Goal: Transaction & Acquisition: Purchase product/service

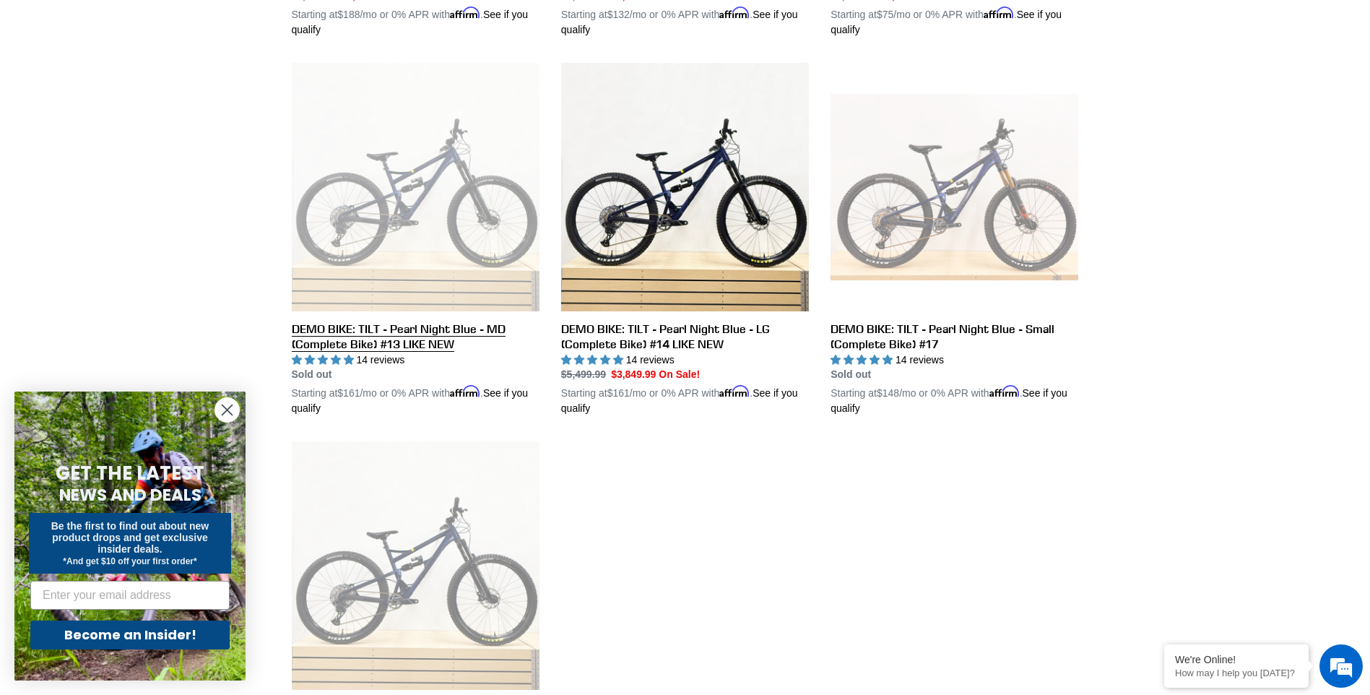
click at [398, 225] on link "DEMO BIKE: TILT - Pearl Night Blue - MD (Complete Bike) #13 LIKE NEW" at bounding box center [416, 239] width 248 height 353
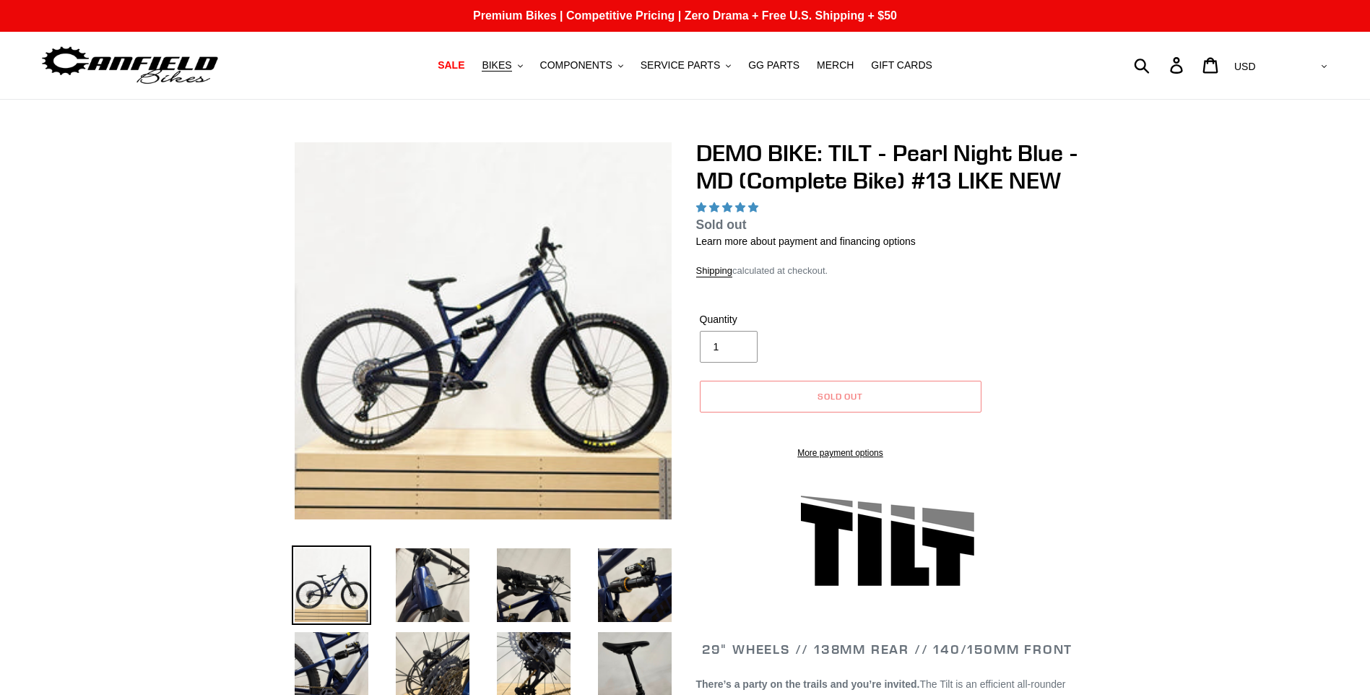
select select "highest-rating"
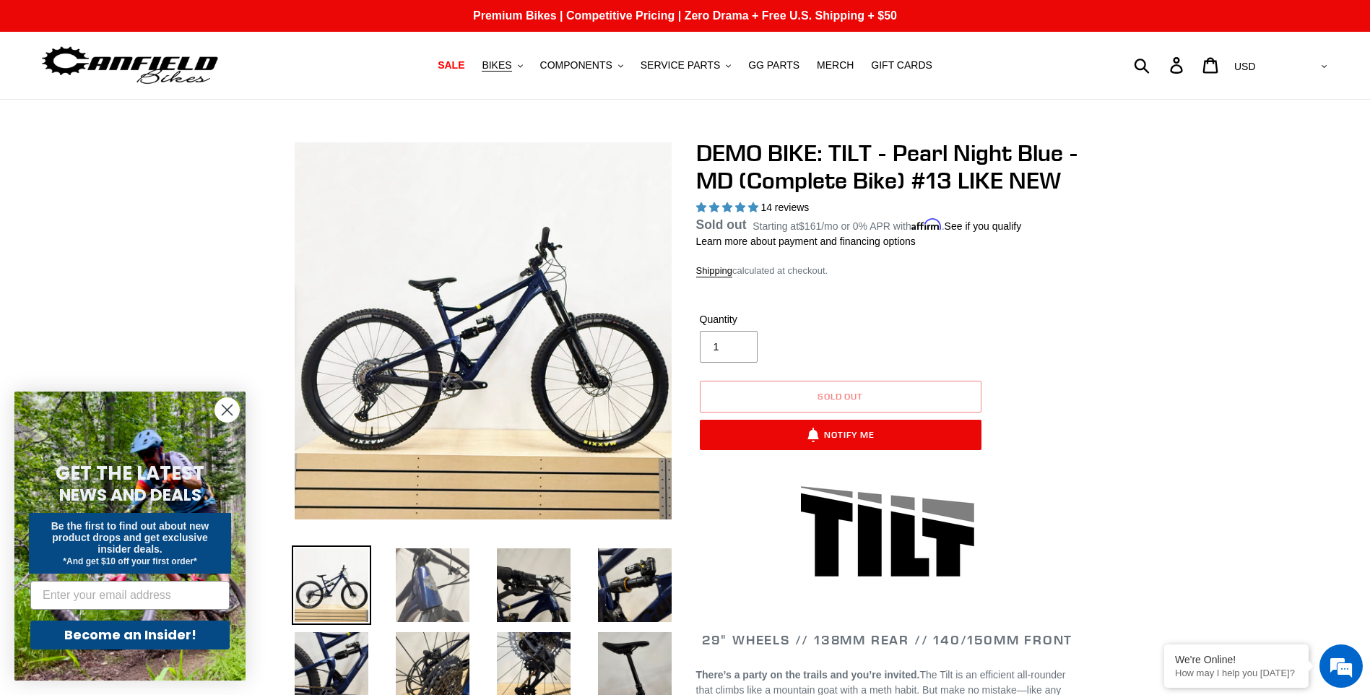
click at [445, 589] on img at bounding box center [432, 584] width 79 height 79
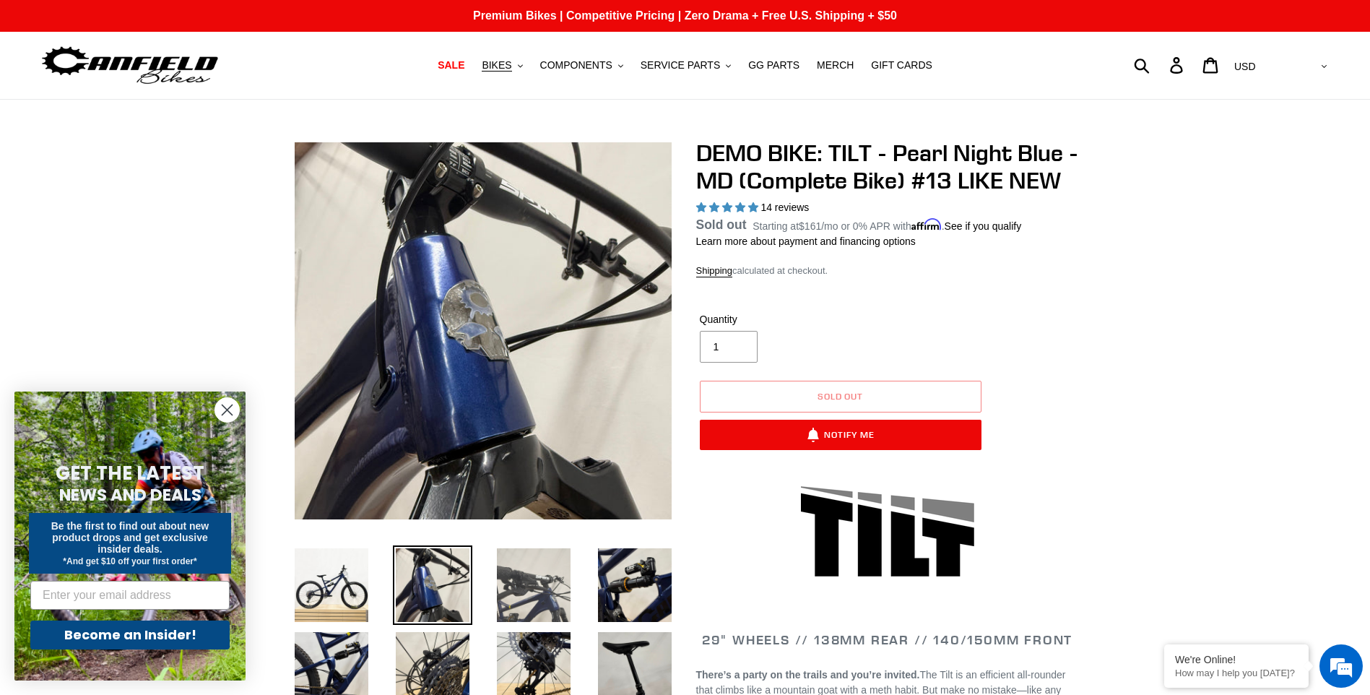
click at [531, 599] on img at bounding box center [533, 584] width 79 height 79
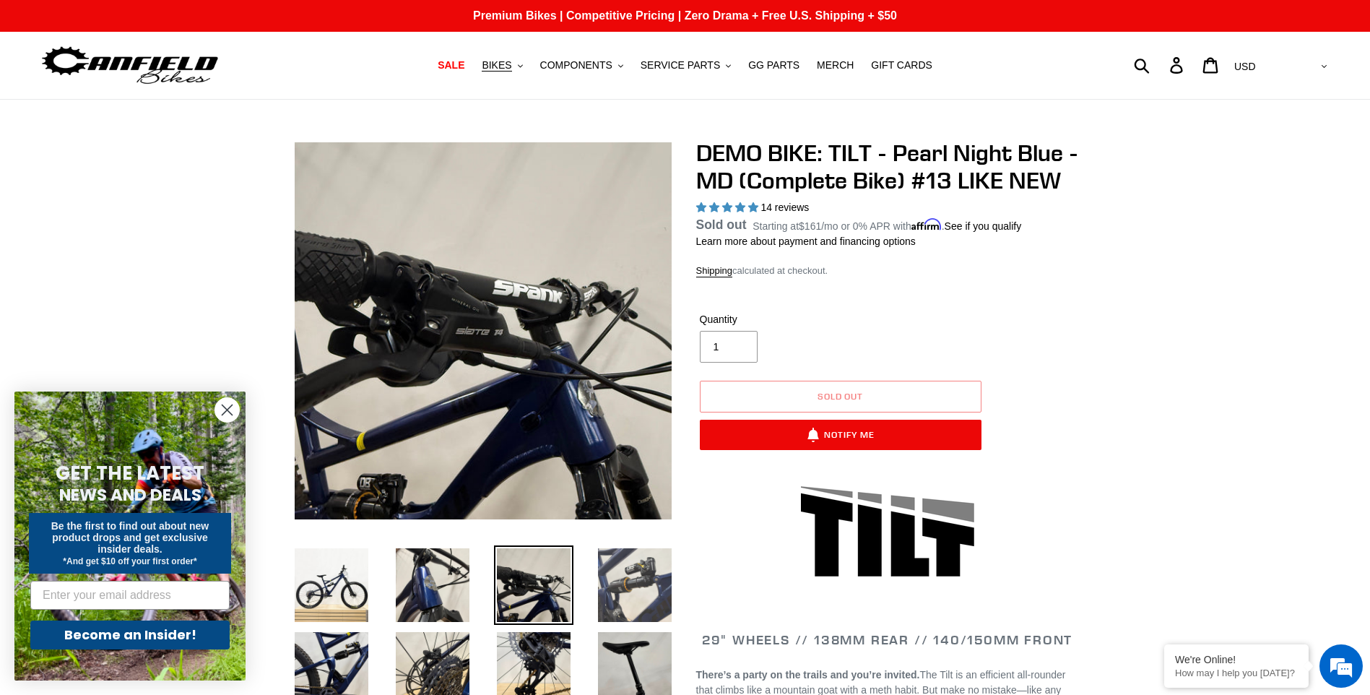
click at [639, 590] on img at bounding box center [634, 584] width 79 height 79
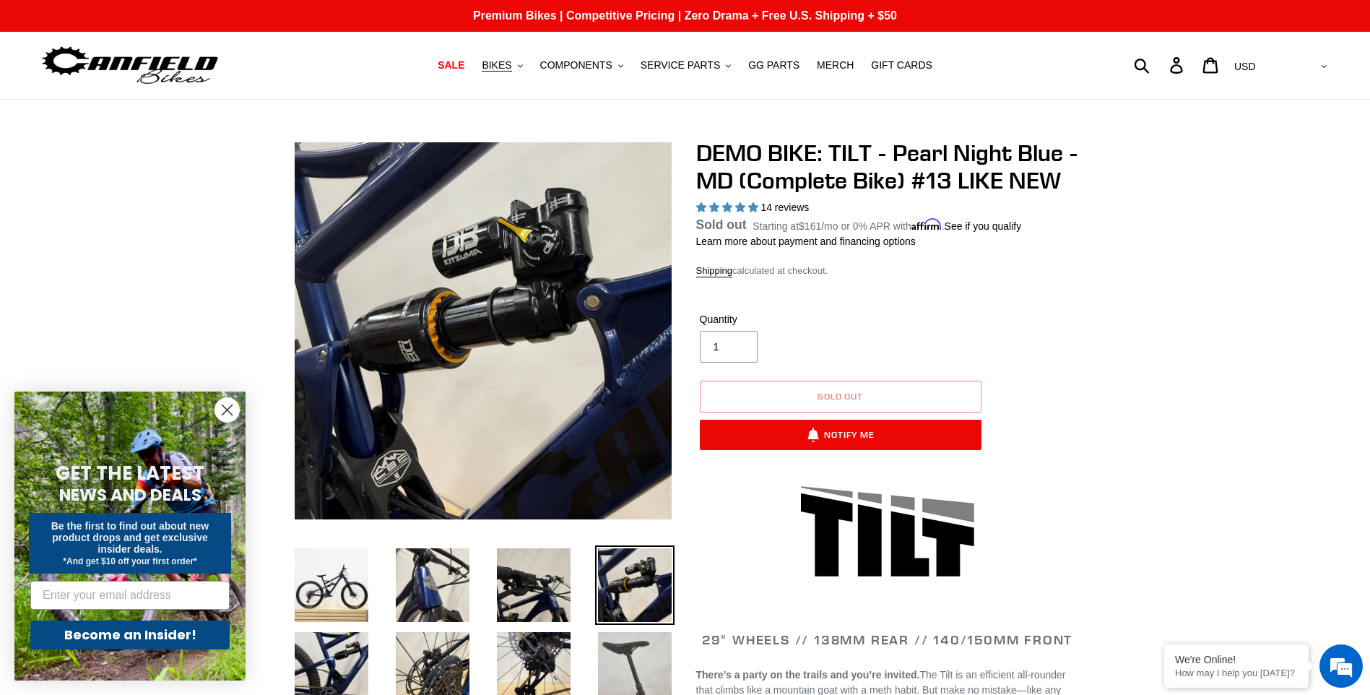
click at [629, 657] on img at bounding box center [634, 668] width 79 height 79
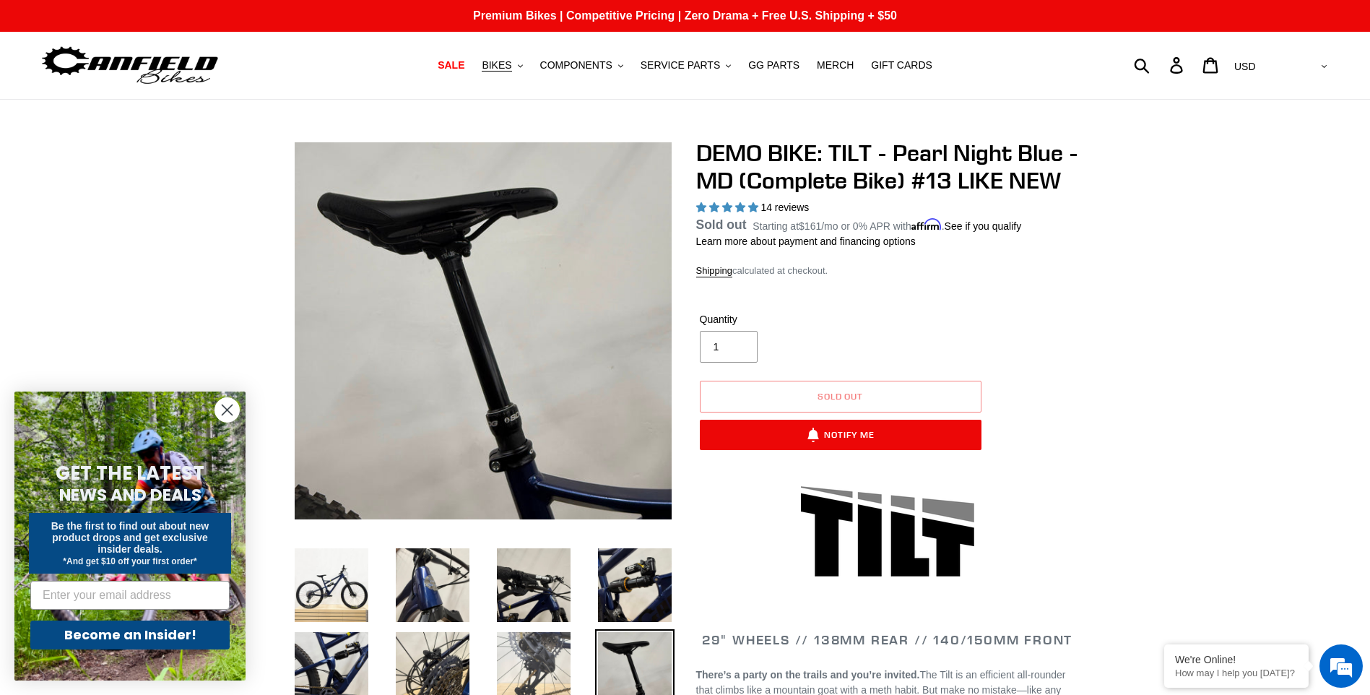
click at [550, 656] on img at bounding box center [533, 668] width 79 height 79
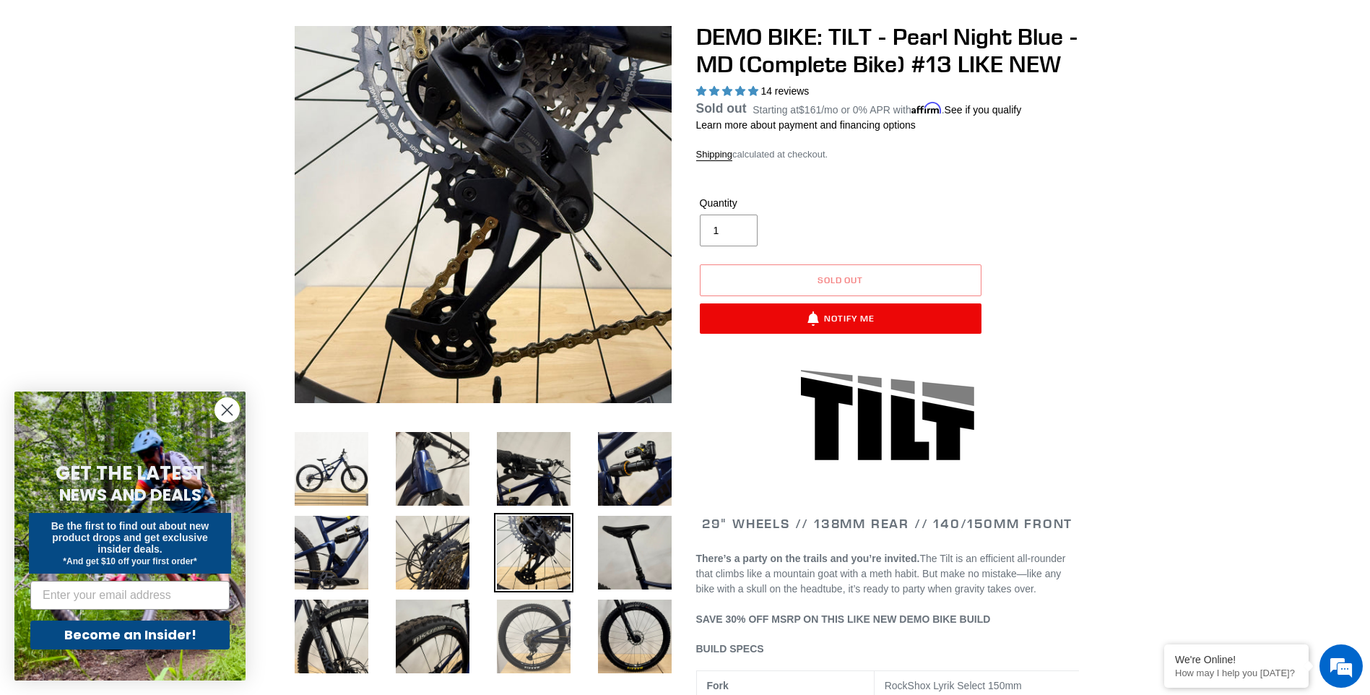
scroll to position [241, 0]
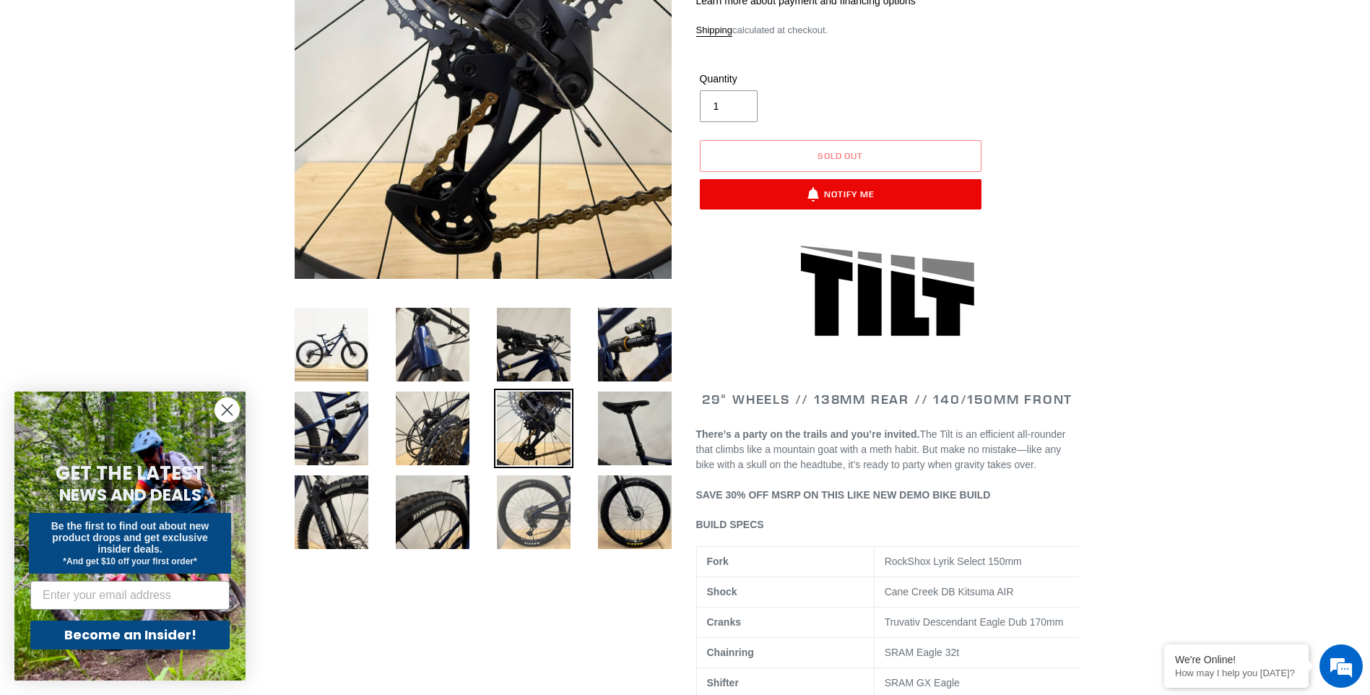
click at [521, 518] on img at bounding box center [533, 511] width 79 height 79
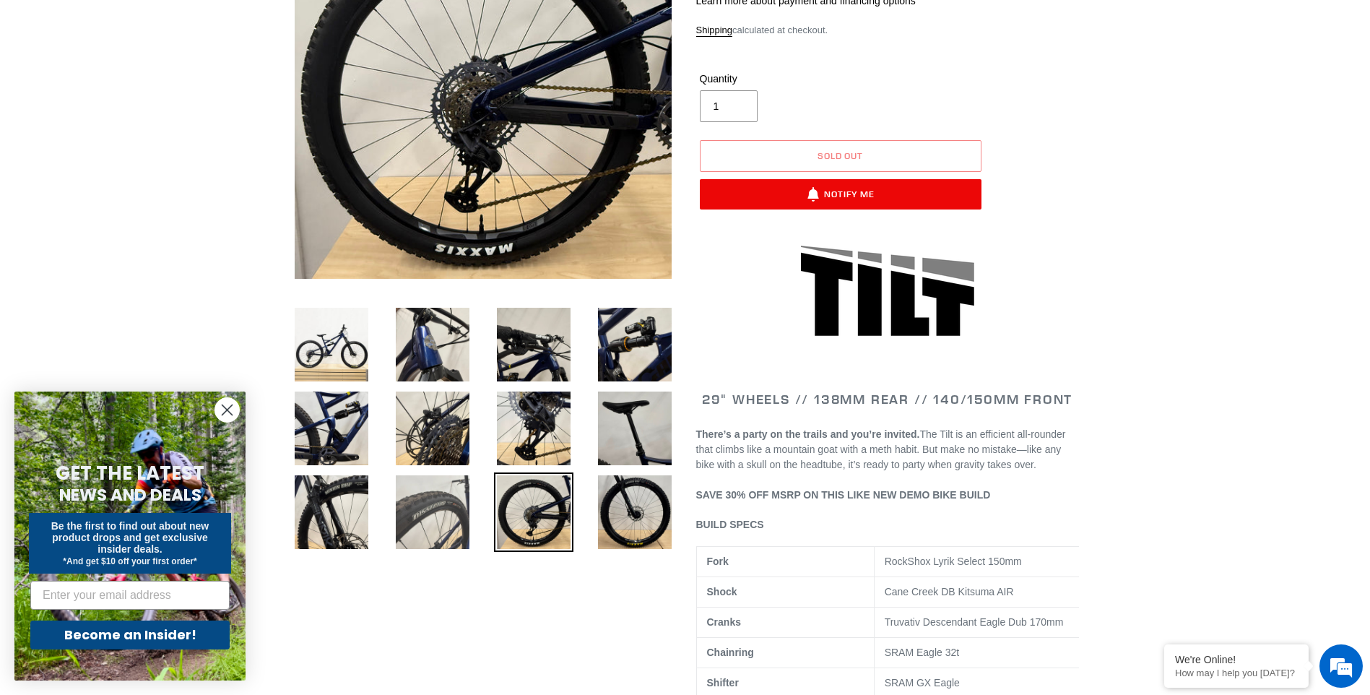
click at [439, 522] on img at bounding box center [432, 511] width 79 height 79
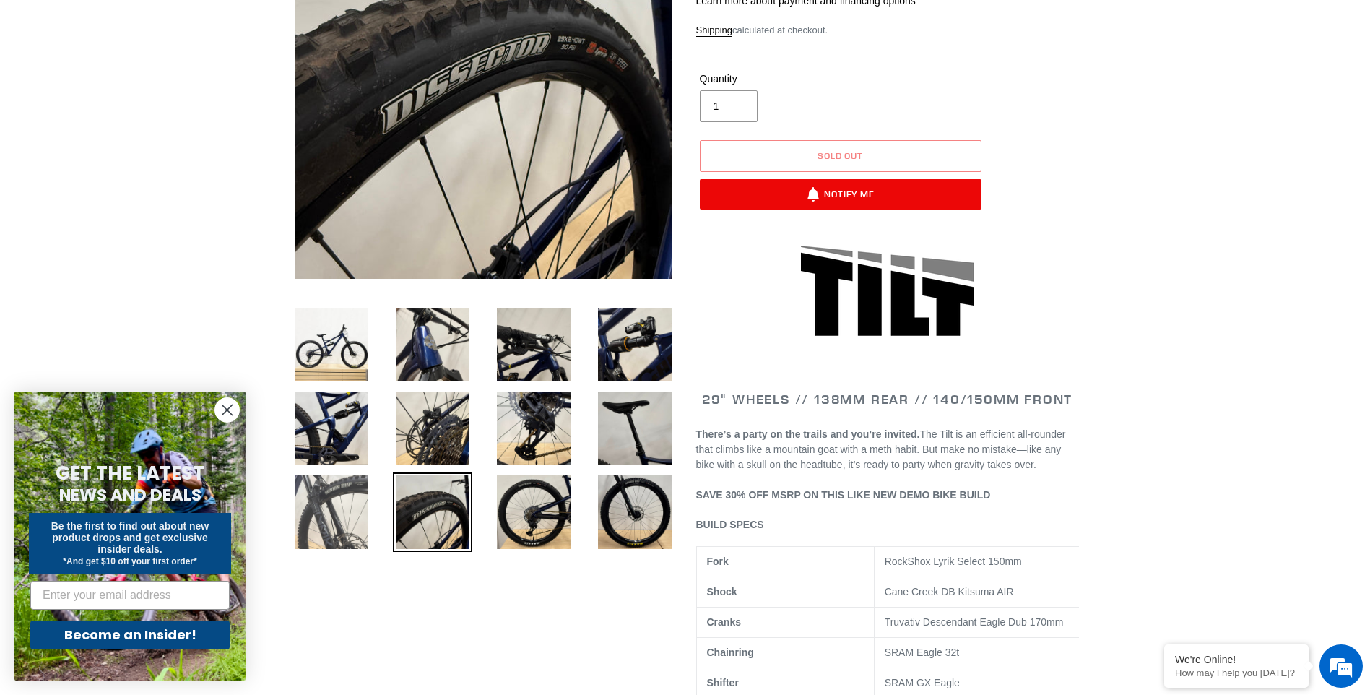
scroll to position [0, 0]
click at [352, 515] on img at bounding box center [331, 511] width 79 height 79
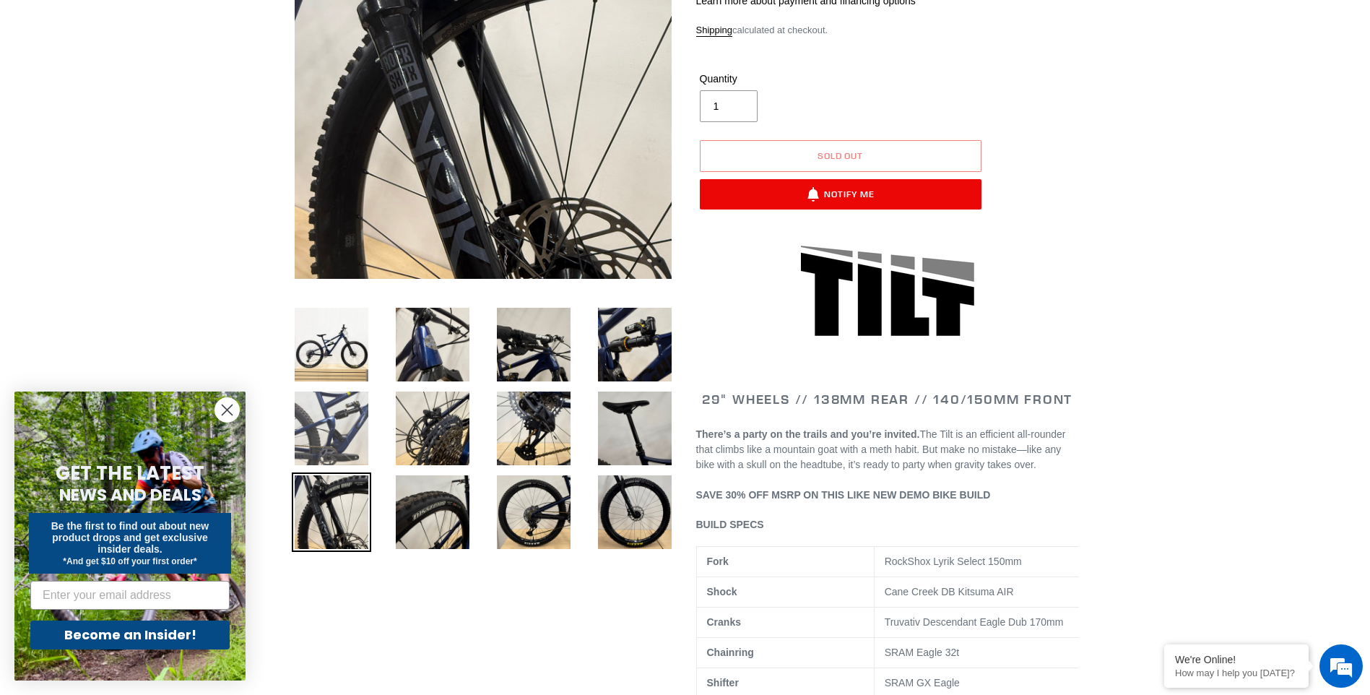
click at [342, 455] on img at bounding box center [331, 428] width 79 height 79
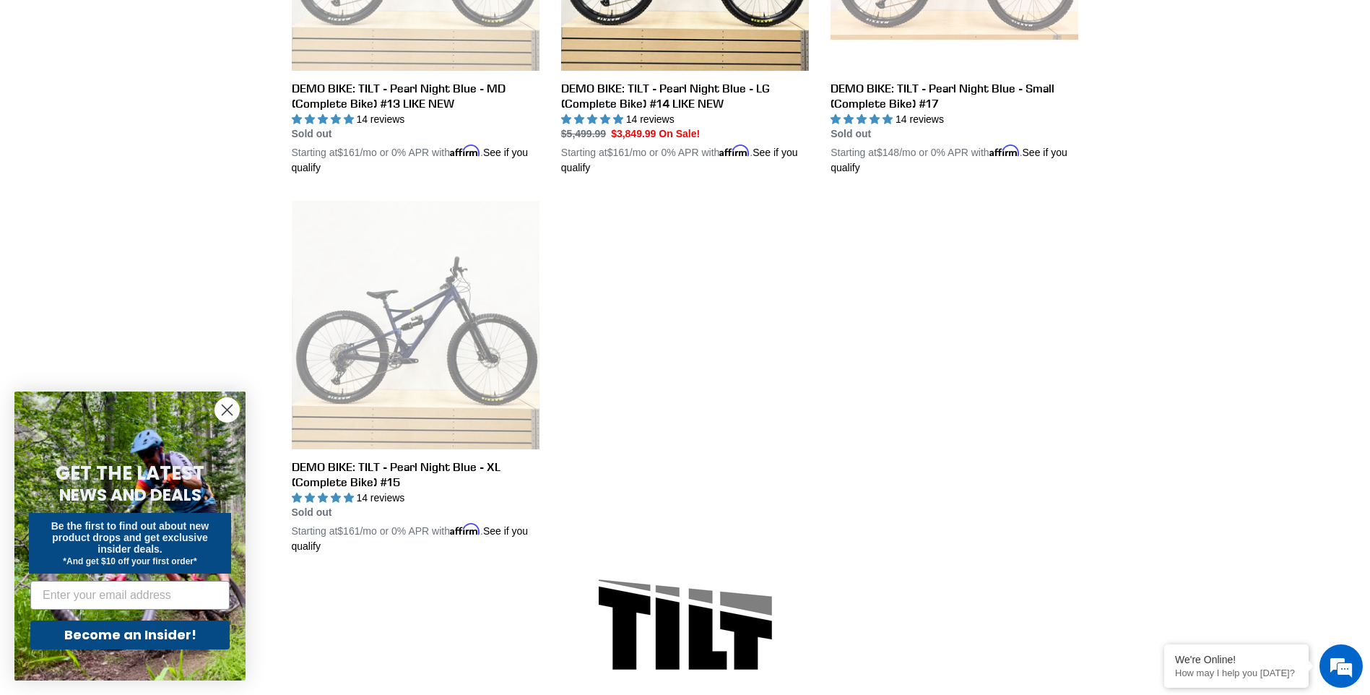
scroll to position [722, 0]
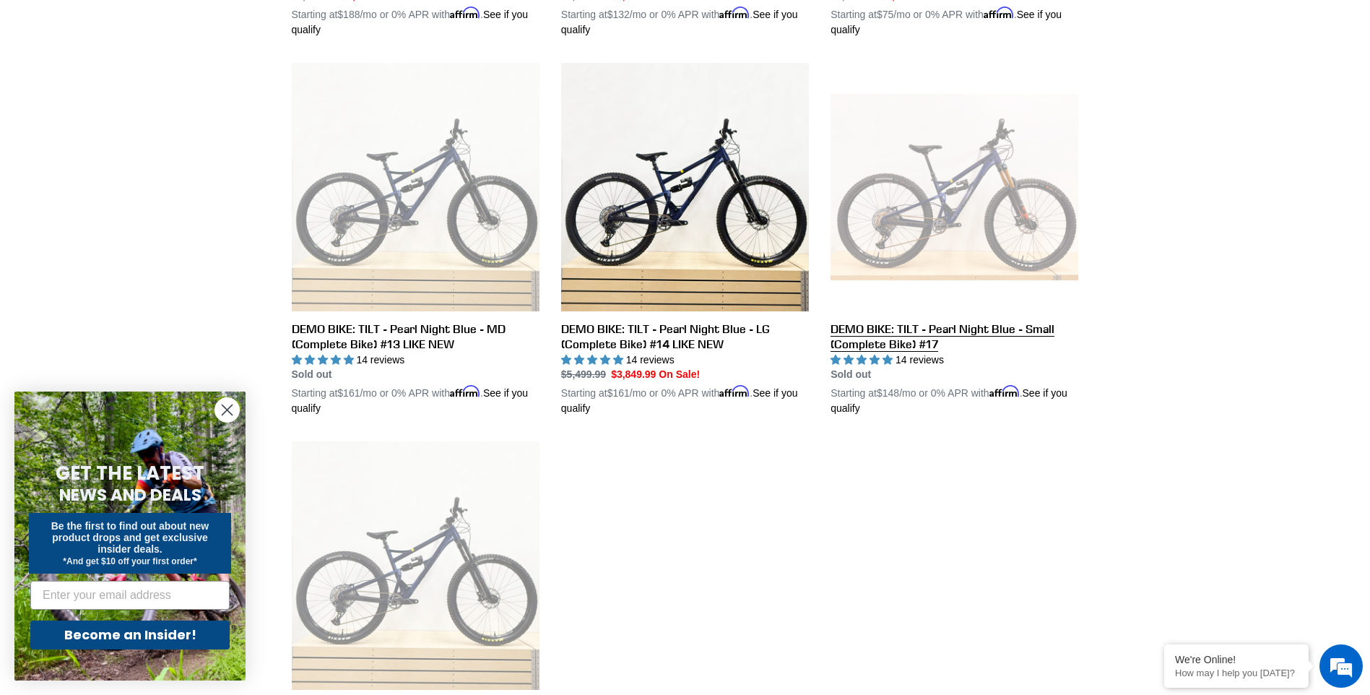
click at [1030, 224] on link "DEMO BIKE: TILT - Pearl Night Blue - Small (Complete Bike) #17" at bounding box center [955, 239] width 248 height 353
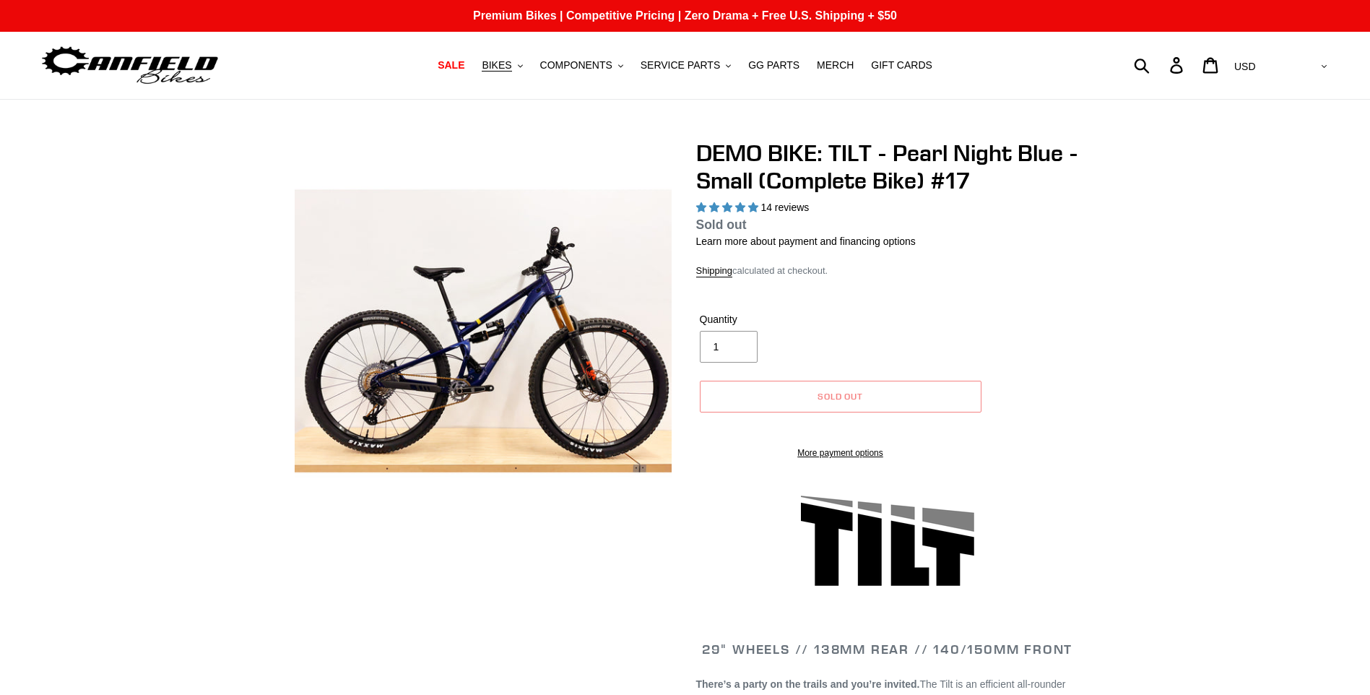
select select "highest-rating"
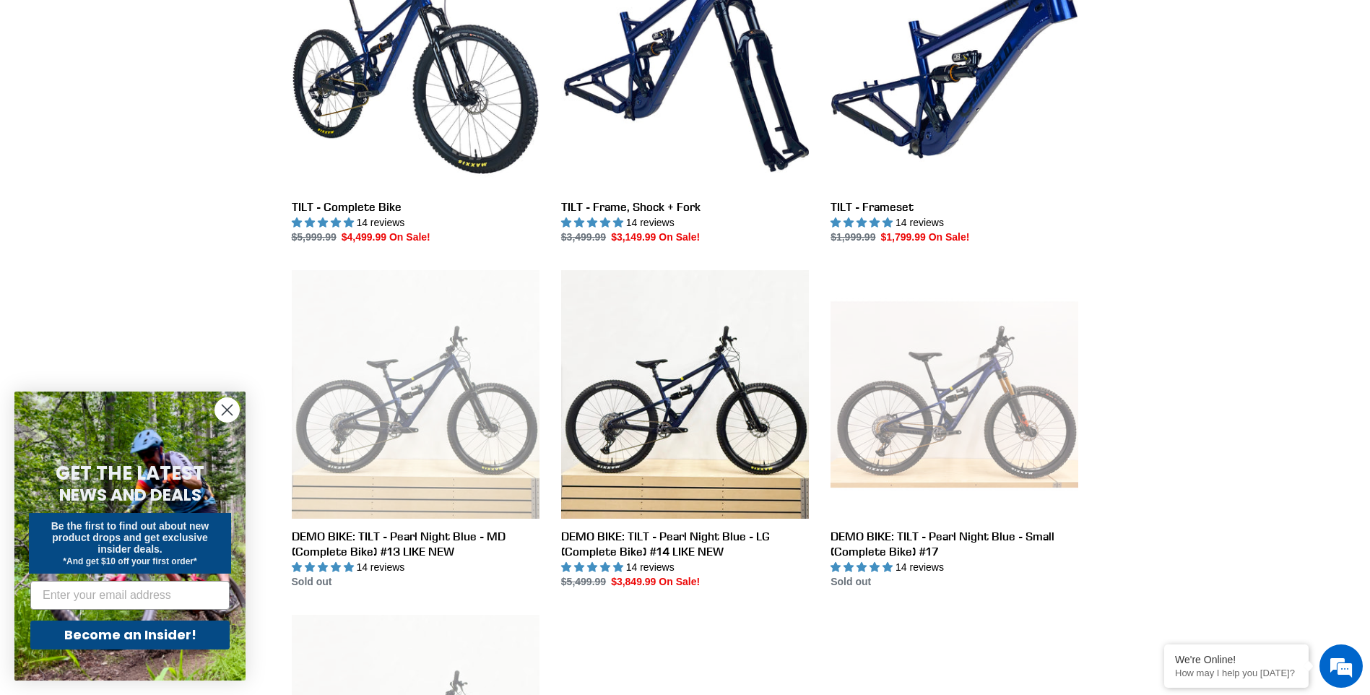
scroll to position [241, 0]
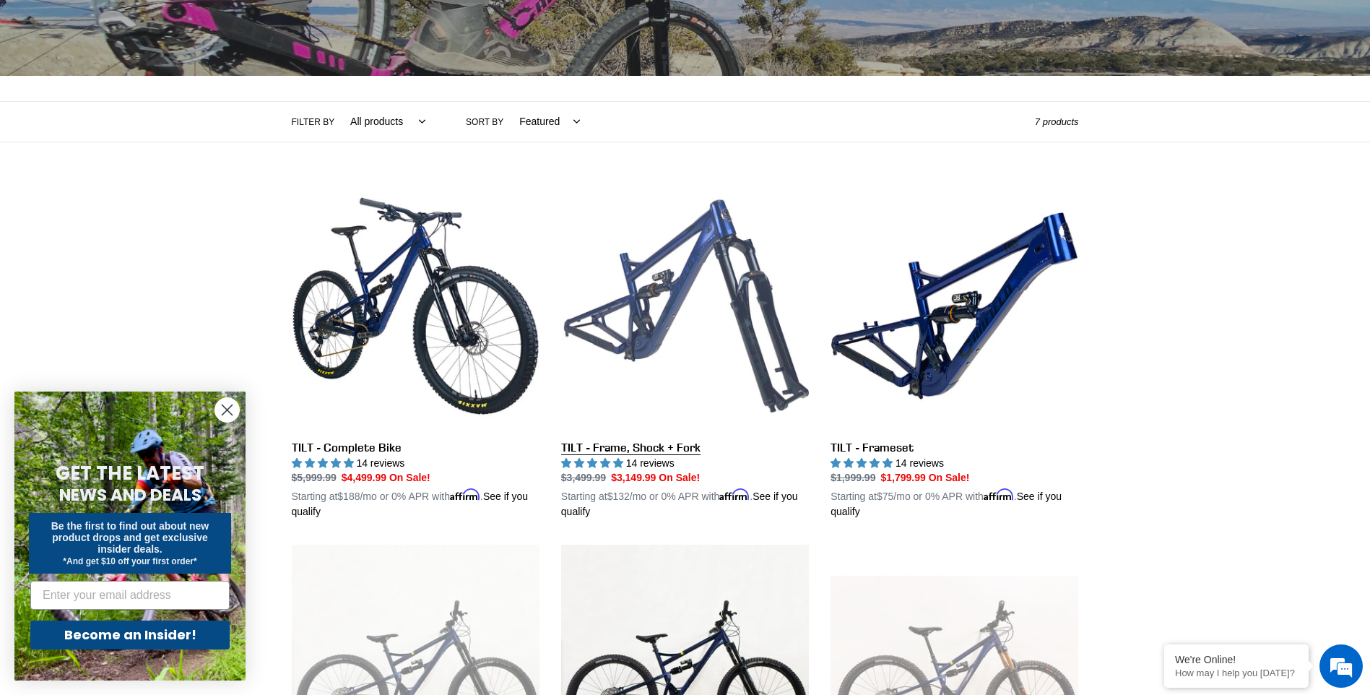
click at [769, 326] on link "TILT - Frame, Shock + Fork" at bounding box center [685, 351] width 248 height 338
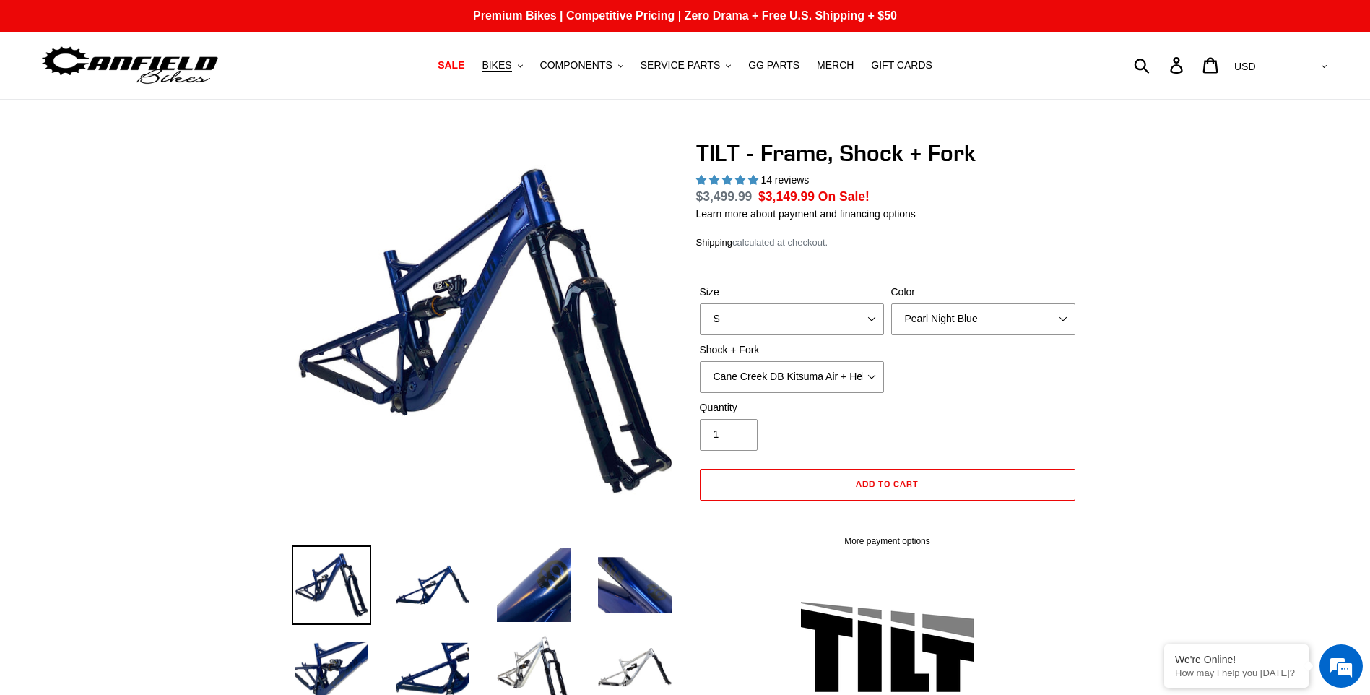
select select "highest-rating"
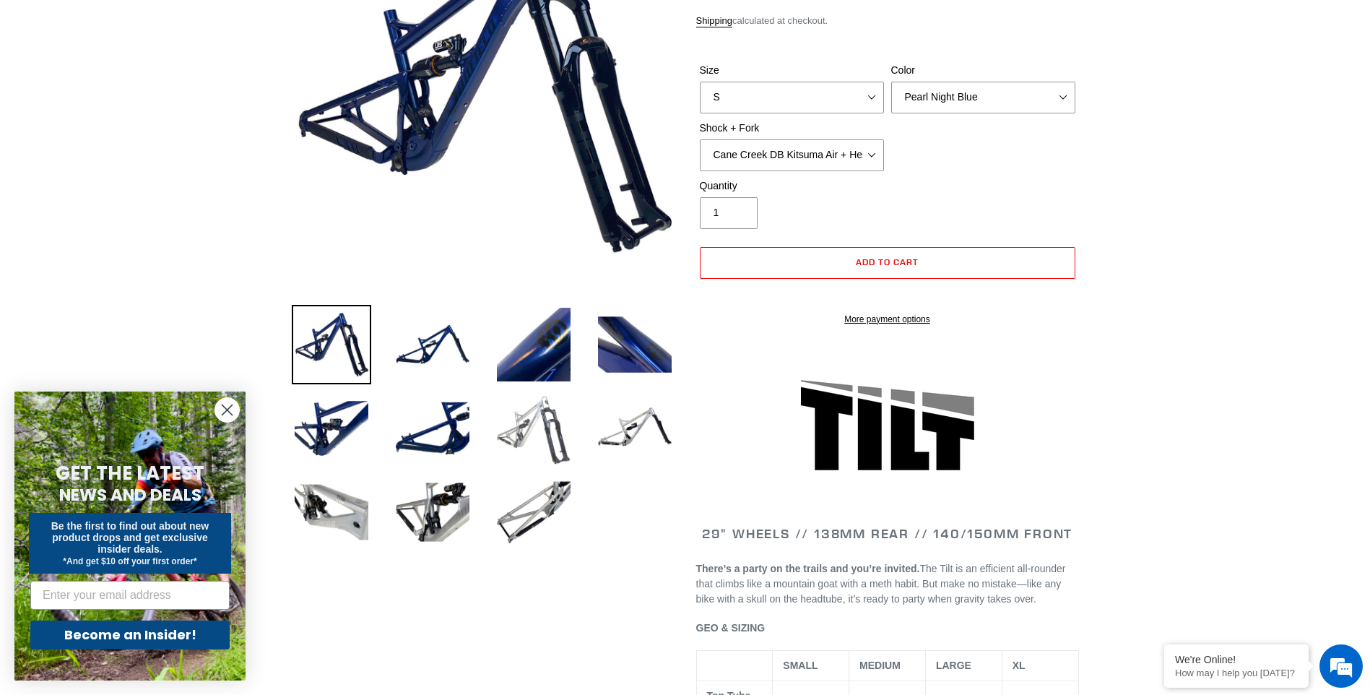
click at [561, 433] on img at bounding box center [533, 428] width 79 height 79
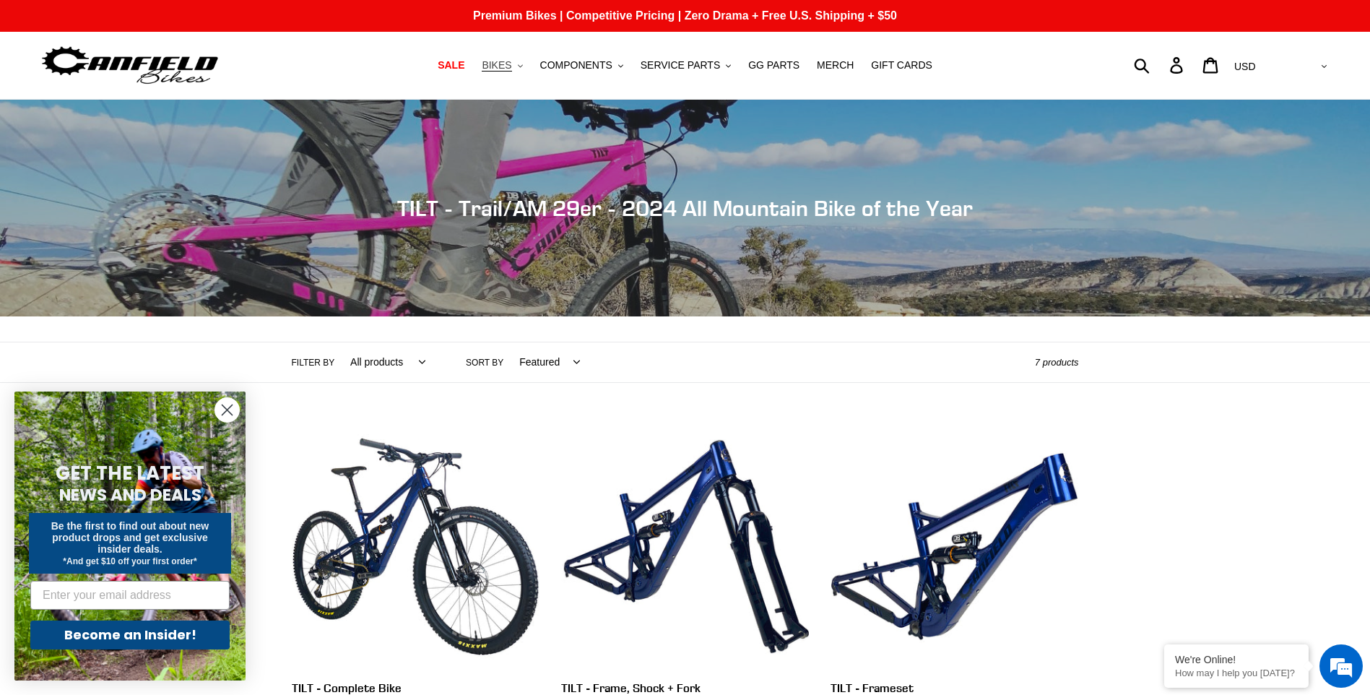
click at [511, 64] on span "BIKES" at bounding box center [497, 65] width 30 height 12
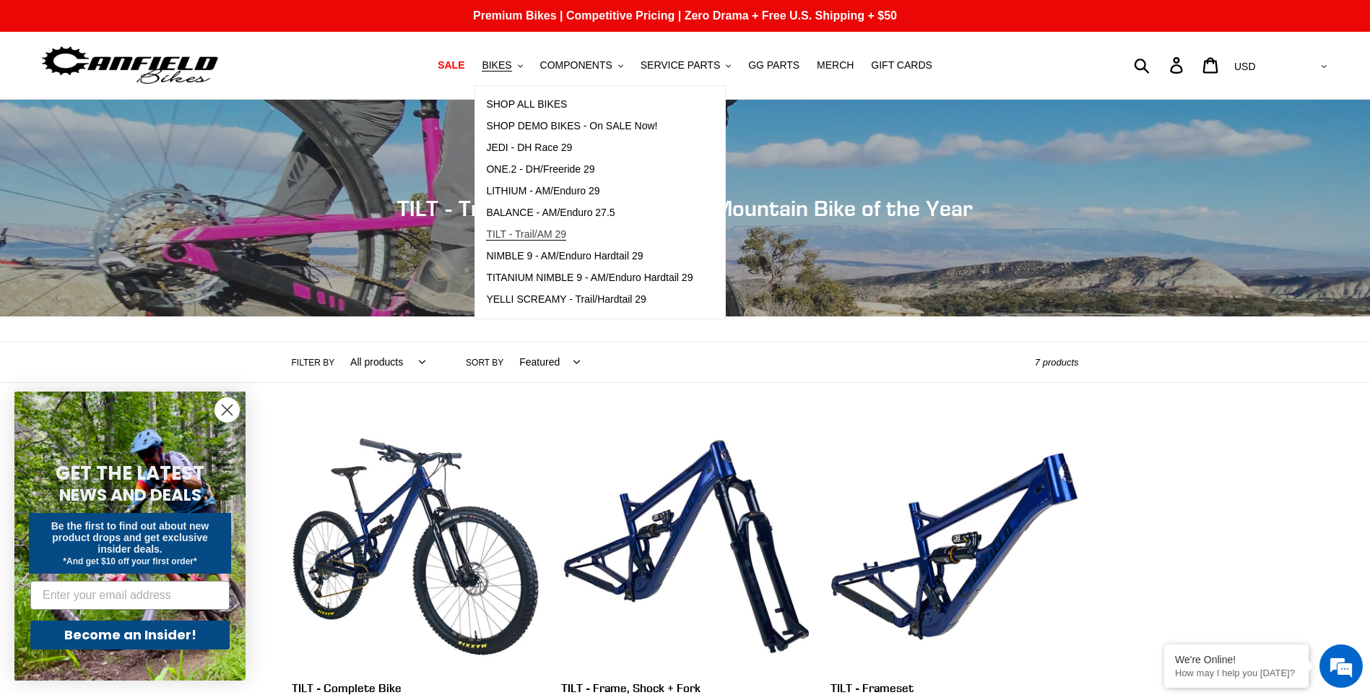
click at [548, 235] on span "TILT - Trail/AM 29" at bounding box center [526, 234] width 80 height 12
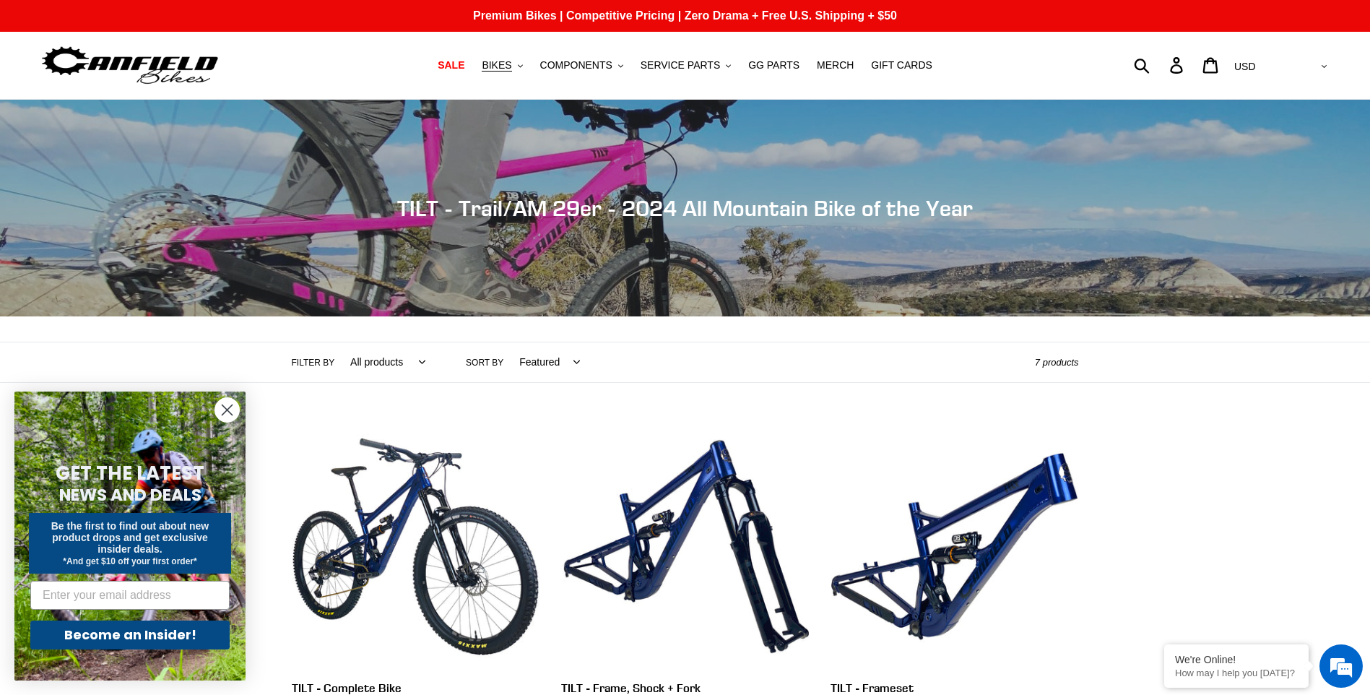
click at [209, 352] on div "Filter by All products 29er BFCM23 BFCM24 CBF DEMO BIKE Full Suspension Tilt Tr…" at bounding box center [685, 362] width 1370 height 41
click at [511, 64] on span "BIKES" at bounding box center [497, 65] width 30 height 12
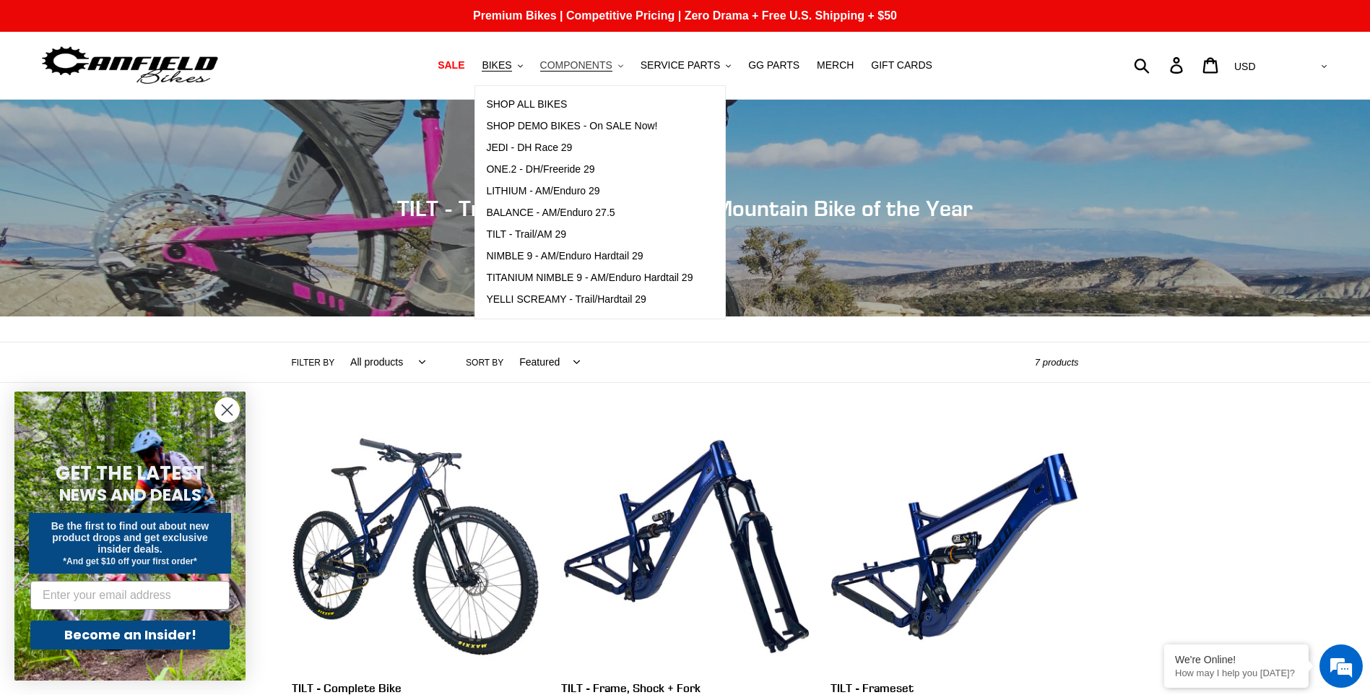
click at [574, 65] on span "COMPONENTS" at bounding box center [576, 65] width 72 height 12
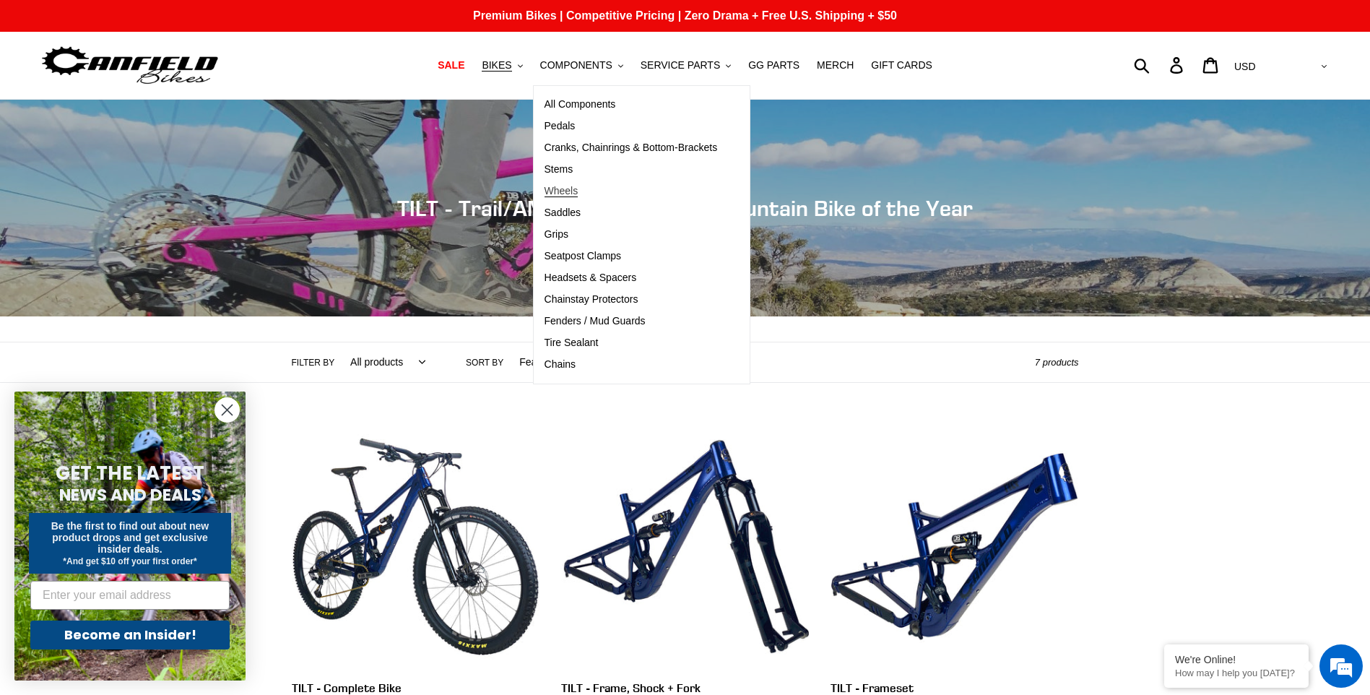
click at [592, 183] on link "Wheels" at bounding box center [631, 192] width 195 height 22
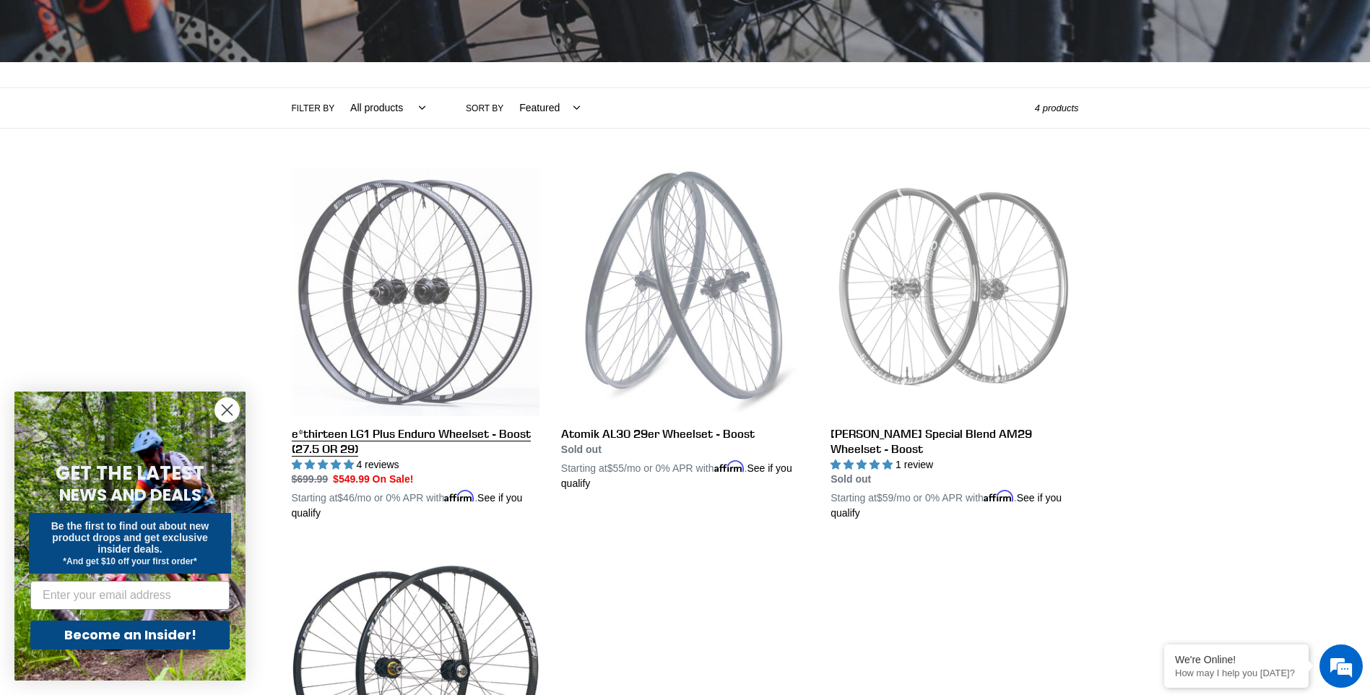
scroll to position [241, 0]
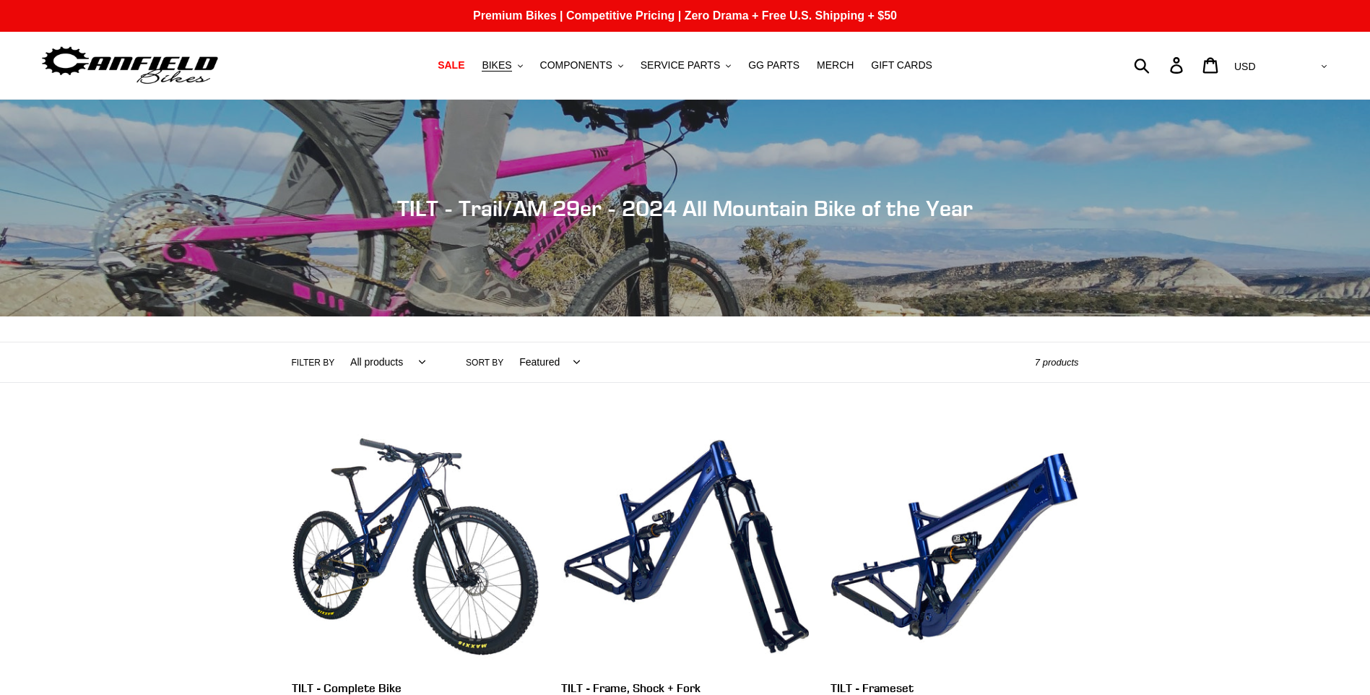
scroll to position [482, 0]
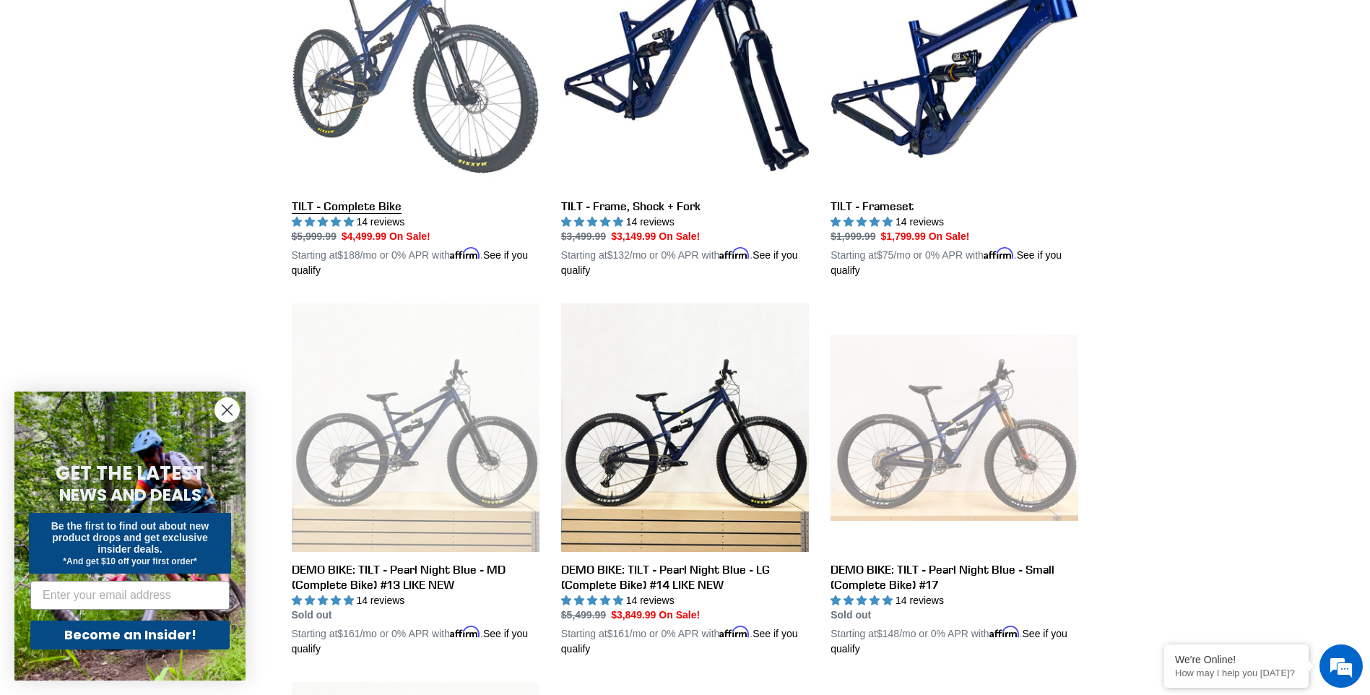
click at [402, 132] on link "TILT - Complete Bike" at bounding box center [416, 110] width 248 height 338
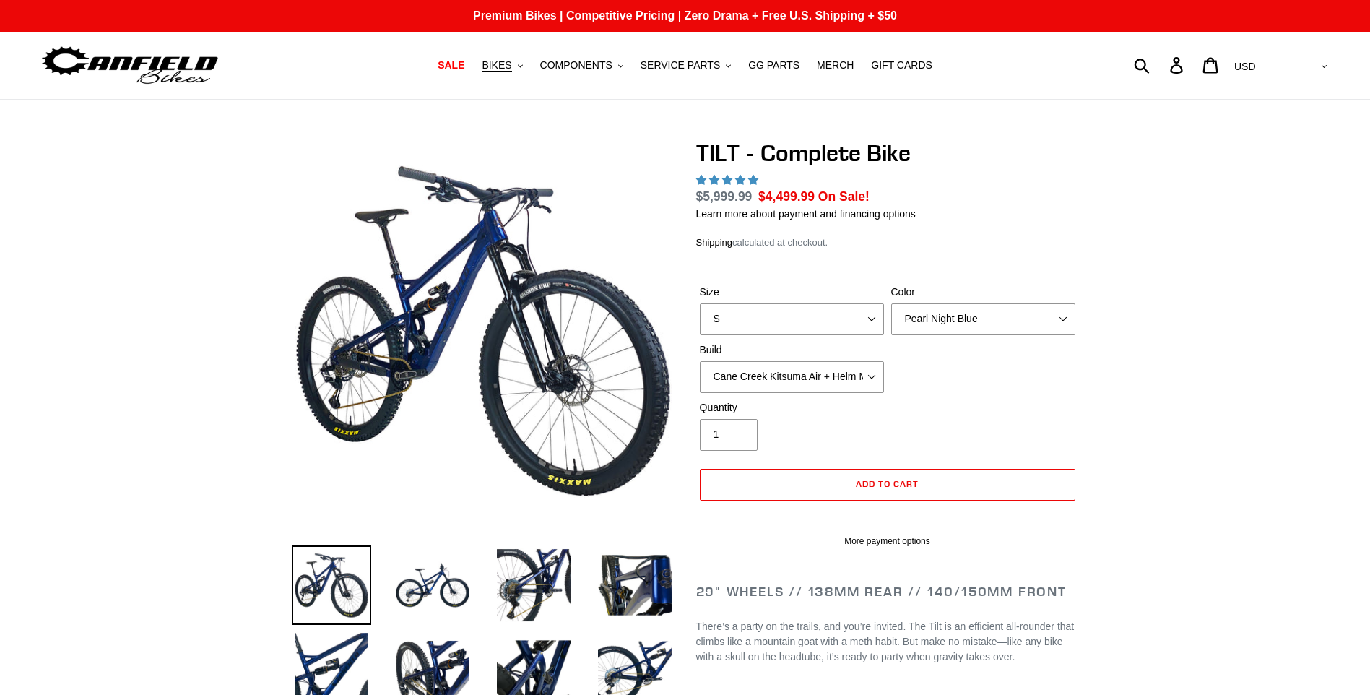
select select "highest-rating"
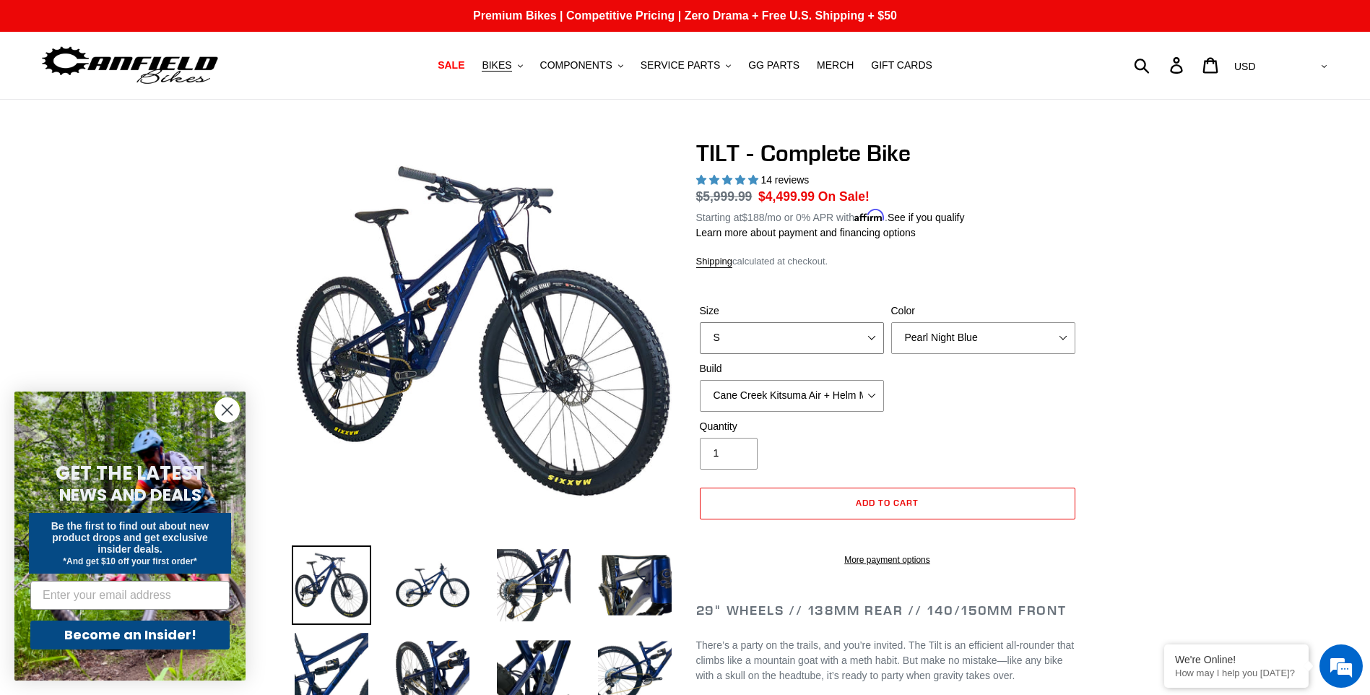
click at [846, 339] on select "S M L" at bounding box center [792, 338] width 184 height 32
select select "M"
click at [700, 322] on select "S M L" at bounding box center [792, 338] width 184 height 32
click at [823, 388] on select "Cane Creek Kitsuma Air + Helm MKII 140 + SRAM GX Cane Creek Kitsuma Air + Helm …" at bounding box center [792, 396] width 184 height 32
click at [700, 380] on select "Cane Creek Kitsuma Air + Helm MKII 140 + SRAM GX Cane Creek Kitsuma Air + Helm …" at bounding box center [792, 396] width 184 height 32
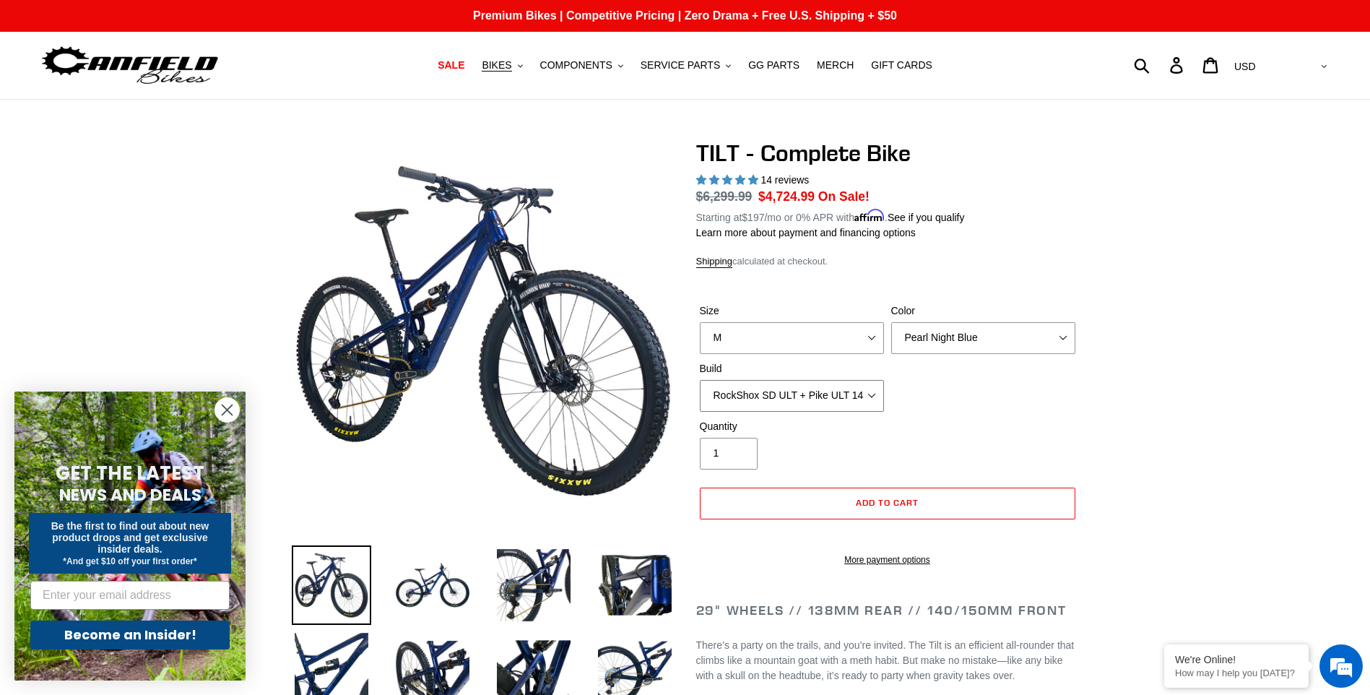
click at [824, 391] on select "Cane Creek Kitsuma Air + Helm MKII 140 + SRAM GX Cane Creek Kitsuma Air + Helm …" at bounding box center [792, 396] width 184 height 32
click at [700, 380] on select "Cane Creek Kitsuma Air + Helm MKII 140 + SRAM GX Cane Creek Kitsuma Air + Helm …" at bounding box center [792, 396] width 184 height 32
click at [860, 397] on select "Cane Creek Kitsuma Air + Helm MKII 140 + SRAM GX Cane Creek Kitsuma Air + Helm …" at bounding box center [792, 396] width 184 height 32
select select "RockShox SD ULT + Pike ULT 140 + Shimano XT"
click at [700, 380] on select "Cane Creek Kitsuma Air + Helm MKII 140 + SRAM GX Cane Creek Kitsuma Air + Helm …" at bounding box center [792, 396] width 184 height 32
